Goal: Use online tool/utility

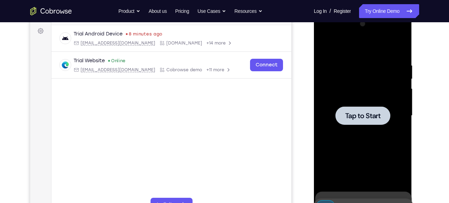
scroll to position [102, 0]
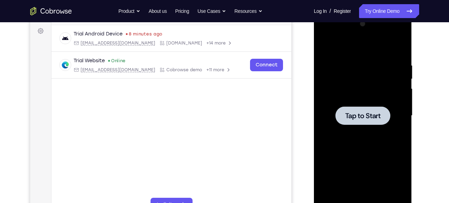
click at [407, 98] on div "Tap to Start" at bounding box center [363, 116] width 98 height 207
click at [327, 68] on div at bounding box center [362, 115] width 87 height 194
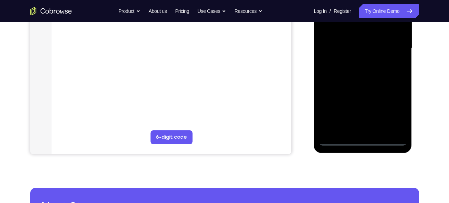
scroll to position [172, 0]
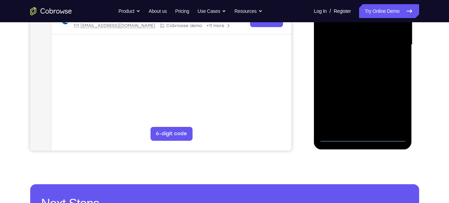
click at [360, 135] on div at bounding box center [362, 45] width 87 height 194
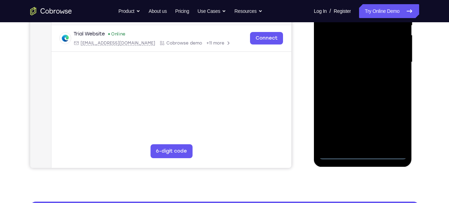
scroll to position [155, 0]
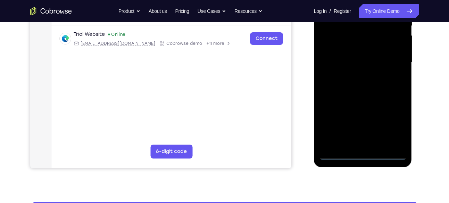
click at [396, 123] on div at bounding box center [362, 62] width 87 height 194
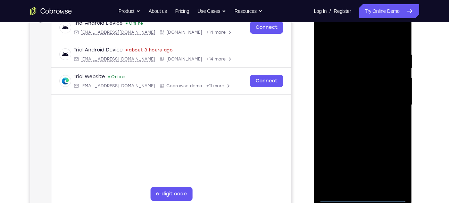
scroll to position [111, 0]
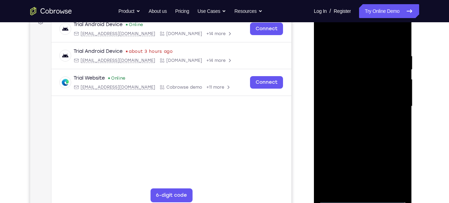
click at [357, 42] on div at bounding box center [362, 106] width 87 height 194
click at [390, 102] on div at bounding box center [362, 106] width 87 height 194
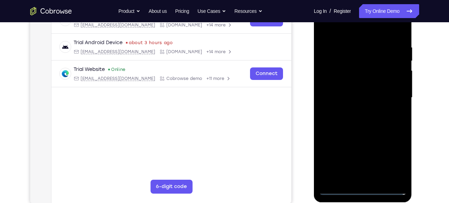
scroll to position [120, 0]
click at [355, 111] on div at bounding box center [362, 97] width 87 height 194
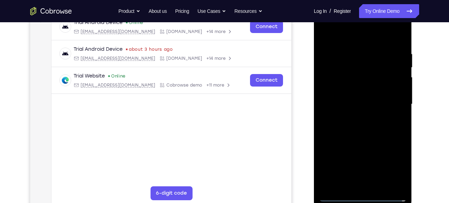
scroll to position [113, 0]
click at [367, 86] on div at bounding box center [362, 104] width 87 height 194
click at [365, 92] on div at bounding box center [362, 104] width 87 height 194
click at [364, 106] on div at bounding box center [362, 104] width 87 height 194
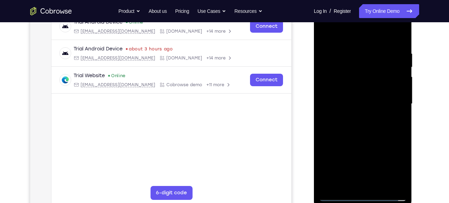
click at [362, 127] on div at bounding box center [362, 104] width 87 height 194
click at [359, 122] on div at bounding box center [362, 104] width 87 height 194
click at [398, 115] on div at bounding box center [362, 104] width 87 height 194
click at [333, 91] on div at bounding box center [362, 104] width 87 height 194
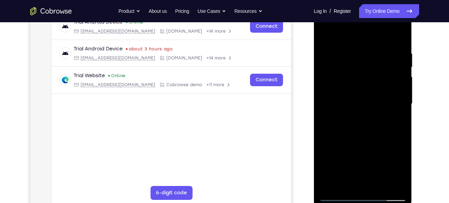
click at [374, 91] on div at bounding box center [362, 104] width 87 height 194
click at [360, 102] on div at bounding box center [362, 104] width 87 height 194
click at [351, 128] on div at bounding box center [362, 104] width 87 height 194
click at [381, 127] on div at bounding box center [362, 104] width 87 height 194
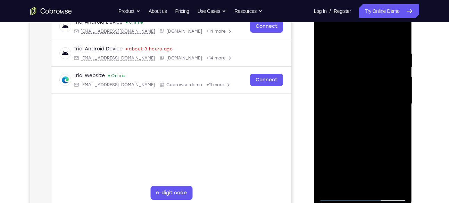
click at [373, 87] on div at bounding box center [362, 104] width 87 height 194
click at [400, 45] on div at bounding box center [362, 104] width 87 height 194
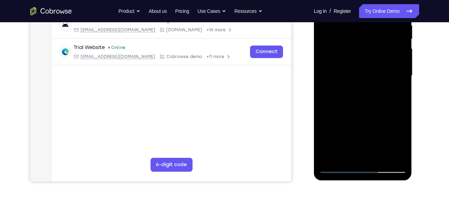
scroll to position [168, 0]
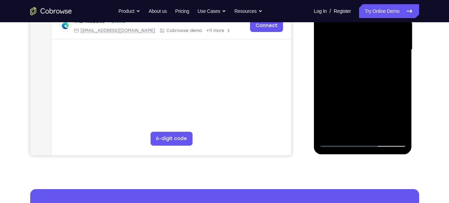
click at [381, 132] on div at bounding box center [362, 49] width 87 height 194
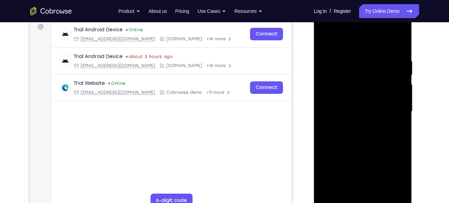
click at [330, 87] on div at bounding box center [362, 111] width 87 height 194
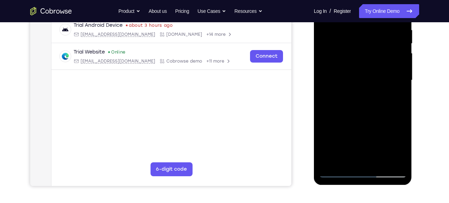
scroll to position [110, 0]
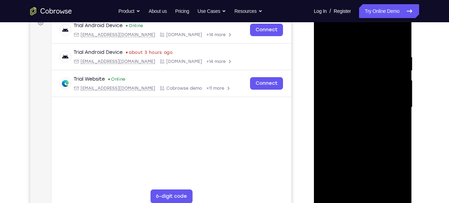
click at [382, 124] on div at bounding box center [362, 107] width 87 height 194
click at [372, 84] on div at bounding box center [362, 107] width 87 height 194
click at [356, 100] on div at bounding box center [362, 107] width 87 height 194
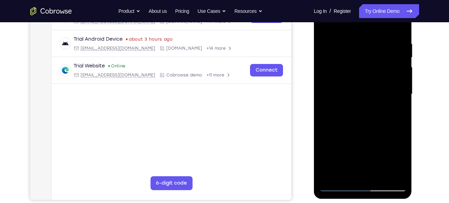
scroll to position [175, 0]
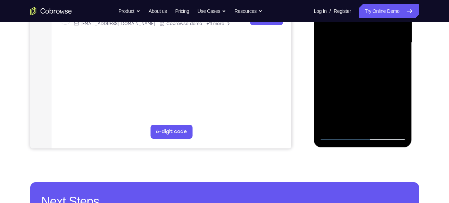
click at [399, 125] on div at bounding box center [362, 43] width 87 height 194
click at [400, 122] on div at bounding box center [362, 43] width 87 height 194
click at [379, 124] on div at bounding box center [362, 43] width 87 height 194
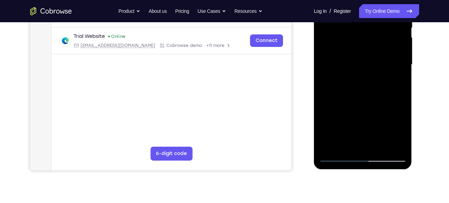
click at [378, 145] on div at bounding box center [362, 64] width 87 height 194
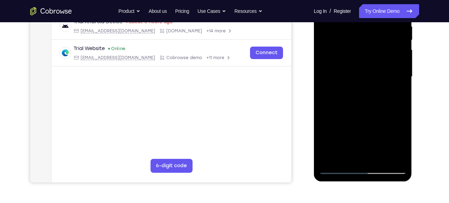
click at [380, 116] on div at bounding box center [362, 77] width 87 height 194
click at [363, 114] on div at bounding box center [362, 77] width 87 height 194
click at [376, 69] on div at bounding box center [362, 77] width 87 height 194
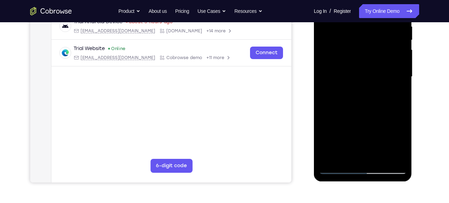
click at [326, 9] on div at bounding box center [362, 77] width 87 height 194
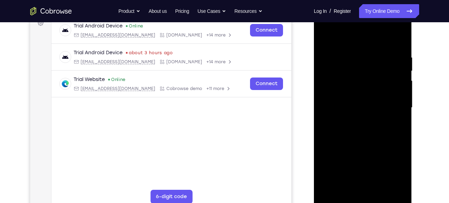
click at [324, 38] on div at bounding box center [362, 107] width 87 height 194
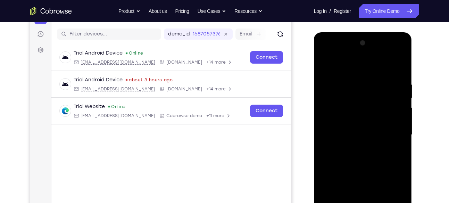
click at [325, 66] on div at bounding box center [362, 134] width 87 height 194
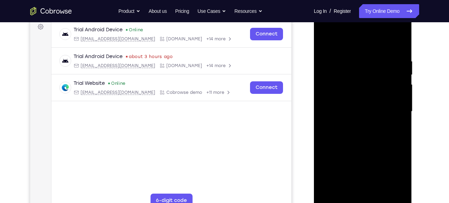
click at [352, 100] on div at bounding box center [362, 111] width 87 height 194
click at [349, 96] on div at bounding box center [362, 111] width 87 height 194
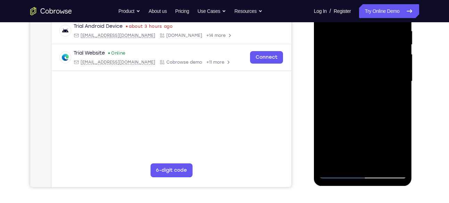
click at [366, 70] on div at bounding box center [362, 81] width 87 height 194
click at [377, 161] on div at bounding box center [362, 81] width 87 height 194
click at [381, 167] on div at bounding box center [362, 81] width 87 height 194
click at [380, 166] on div at bounding box center [362, 81] width 87 height 194
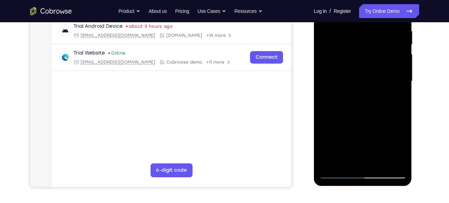
click at [379, 163] on div at bounding box center [362, 81] width 87 height 194
click at [390, 44] on div at bounding box center [362, 81] width 87 height 194
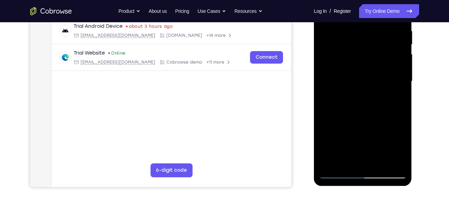
click at [390, 44] on div at bounding box center [362, 81] width 87 height 194
click at [344, 82] on div at bounding box center [362, 81] width 87 height 194
click at [382, 163] on div at bounding box center [362, 81] width 87 height 194
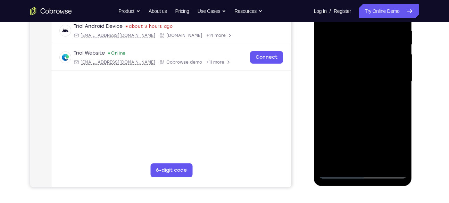
click at [382, 163] on div at bounding box center [362, 81] width 87 height 194
click at [347, 78] on div at bounding box center [362, 81] width 87 height 194
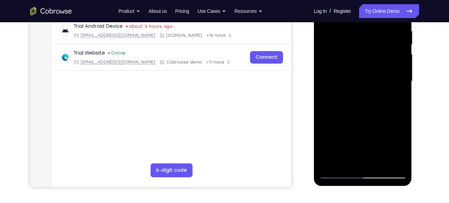
click at [347, 78] on div at bounding box center [362, 81] width 87 height 194
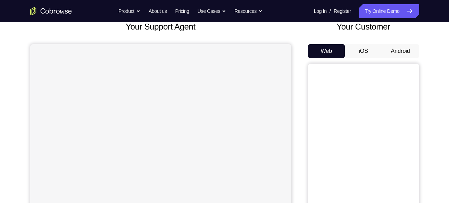
scroll to position [139, 0]
